Goal: Task Accomplishment & Management: Manage account settings

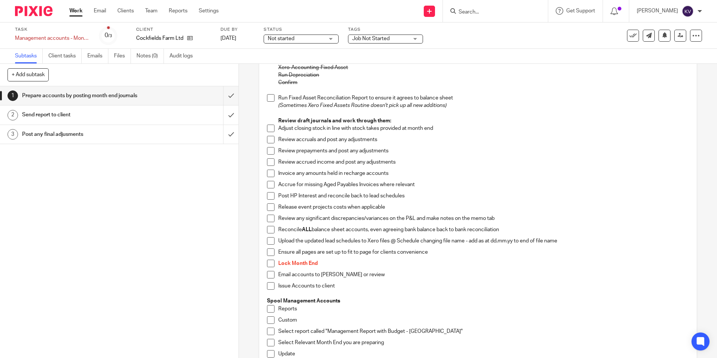
scroll to position [300, 0]
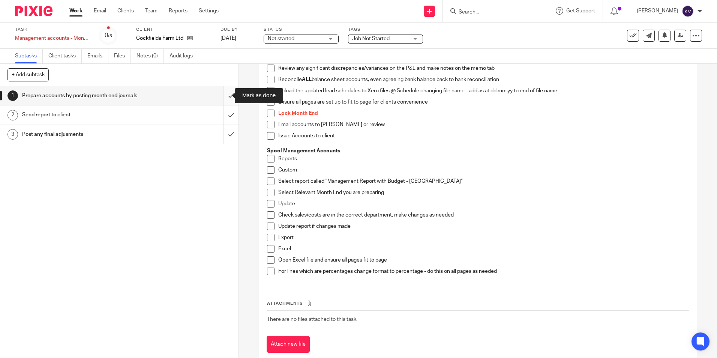
click at [222, 96] on input "submit" at bounding box center [119, 95] width 238 height 19
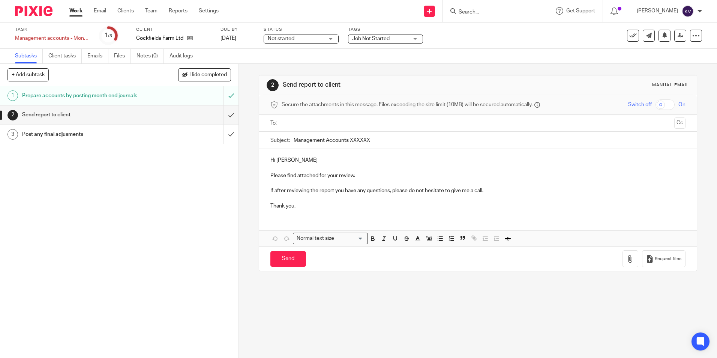
click at [286, 123] on input "text" at bounding box center [477, 123] width 387 height 9
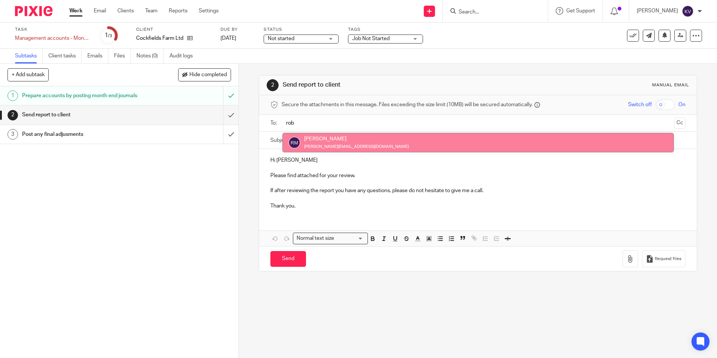
type input "rob"
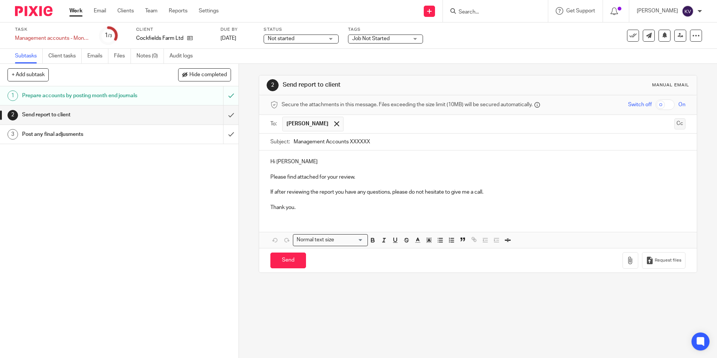
click at [674, 124] on button "Cc" at bounding box center [679, 123] width 11 height 11
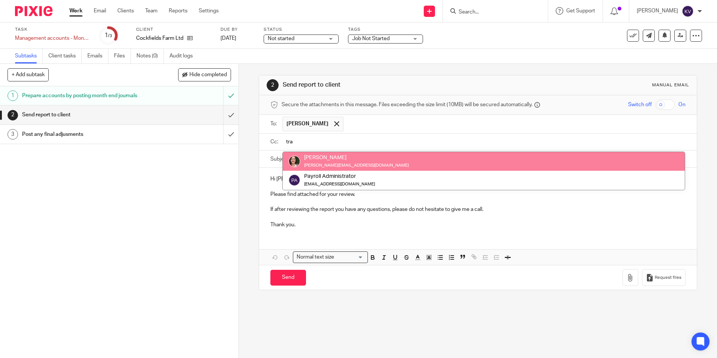
type input "tra"
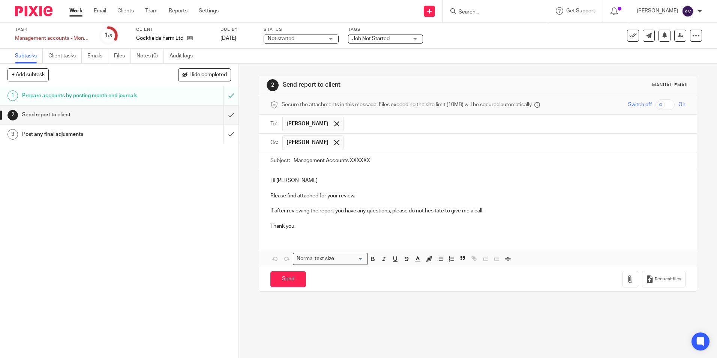
drag, startPoint x: 347, startPoint y: 160, endPoint x: 378, endPoint y: 161, distance: 31.5
click at [378, 161] on input "Management Accounts XXXXXX" at bounding box center [489, 160] width 391 height 17
type input "Management Accounts July 2025"
click at [300, 227] on p "Thank you." at bounding box center [477, 225] width 415 height 7
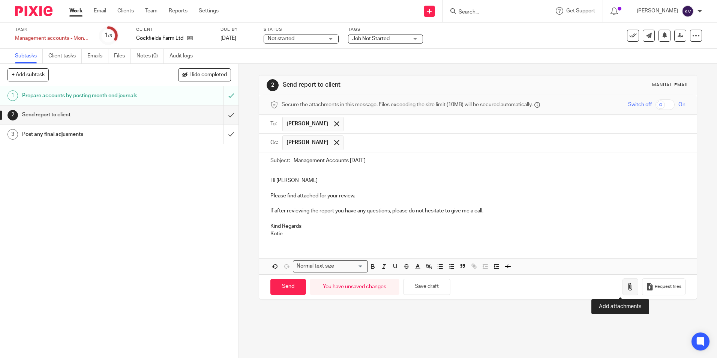
click at [627, 289] on icon "button" at bounding box center [630, 286] width 7 height 7
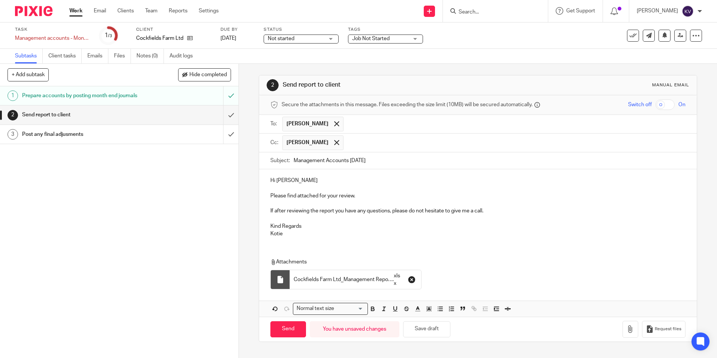
click at [408, 278] on icon "button" at bounding box center [411, 279] width 7 height 7
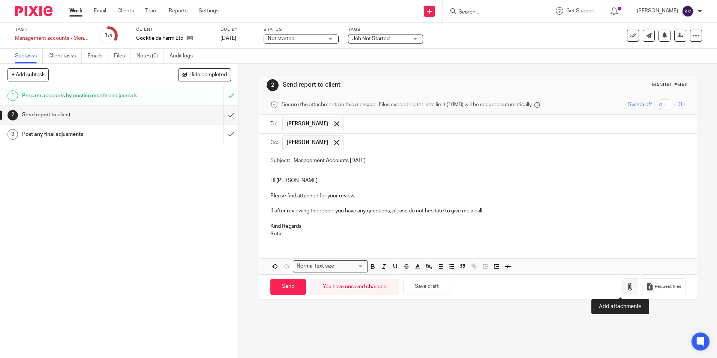
click at [627, 288] on icon "button" at bounding box center [630, 286] width 7 height 7
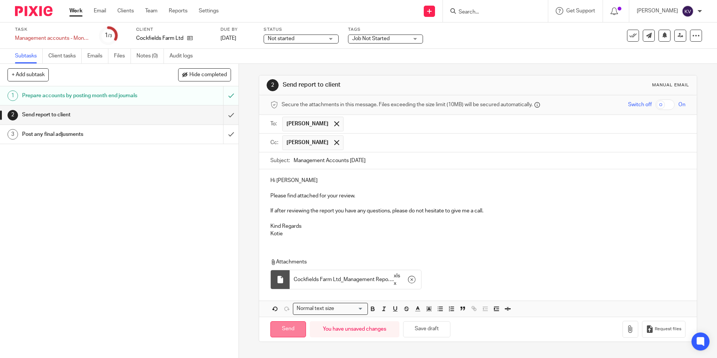
click at [285, 334] on input "Send" at bounding box center [288, 329] width 36 height 16
type input "Sent"
click at [61, 137] on h1 "Post any final adjusments" at bounding box center [86, 134] width 129 height 11
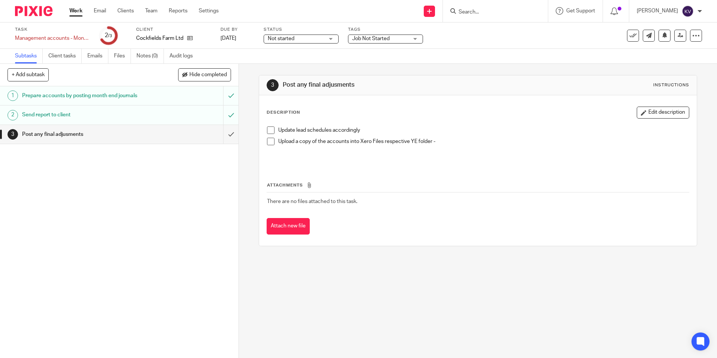
click at [220, 138] on input "submit" at bounding box center [119, 134] width 238 height 19
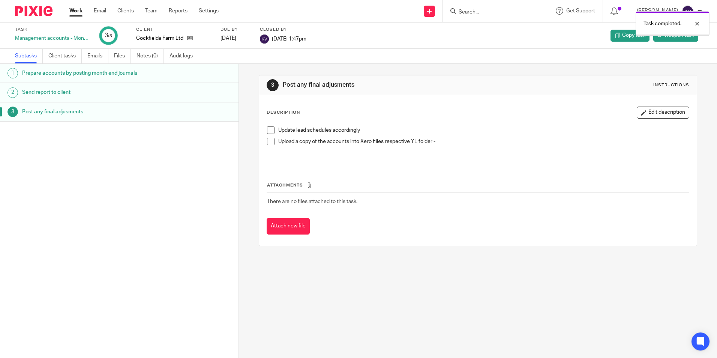
click at [72, 8] on link "Work" at bounding box center [75, 10] width 13 height 7
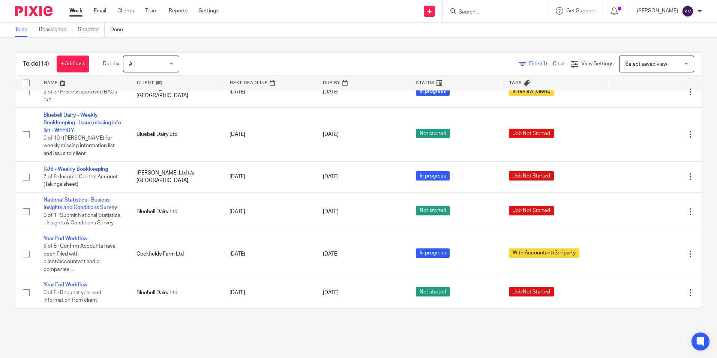
scroll to position [157, 0]
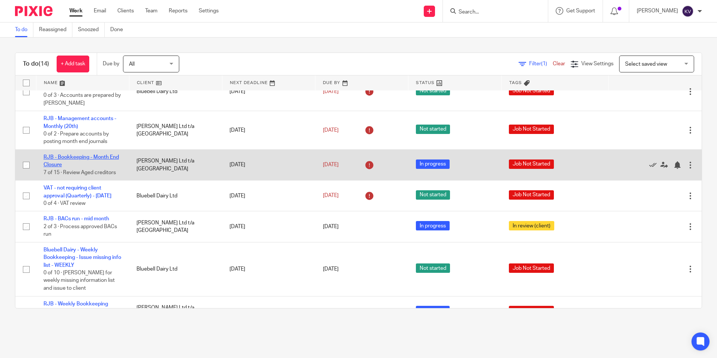
click at [61, 164] on link "RJB - Bookkeeping - Month End Closure" at bounding box center [80, 160] width 75 height 13
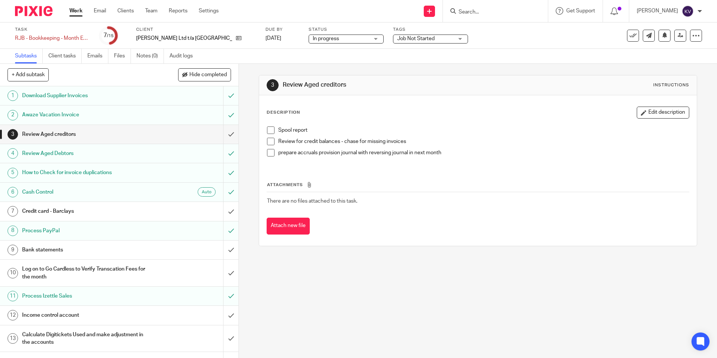
click at [139, 274] on h1 "Log on to Go Cardless to Verify Transcation Fees for the month" at bounding box center [86, 272] width 129 height 19
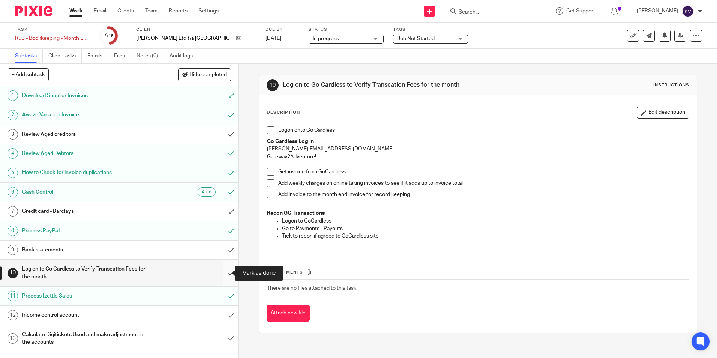
click at [225, 271] on input "submit" at bounding box center [119, 272] width 238 height 27
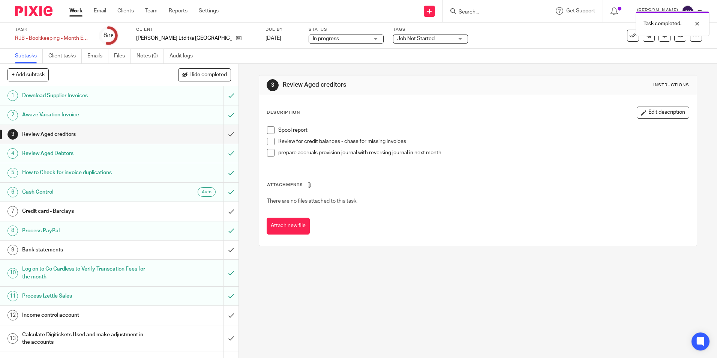
click at [87, 273] on h1 "Log on to Go Cardless to Verify Transcation Fees for the month" at bounding box center [86, 272] width 129 height 19
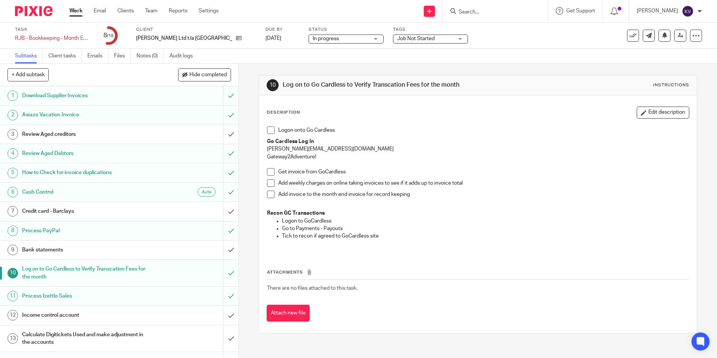
click at [50, 317] on h1 "Income control account" at bounding box center [86, 314] width 129 height 11
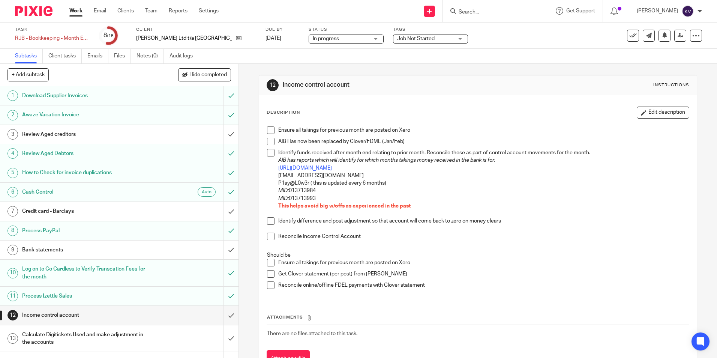
scroll to position [48, 0]
